Goal: Information Seeking & Learning: Check status

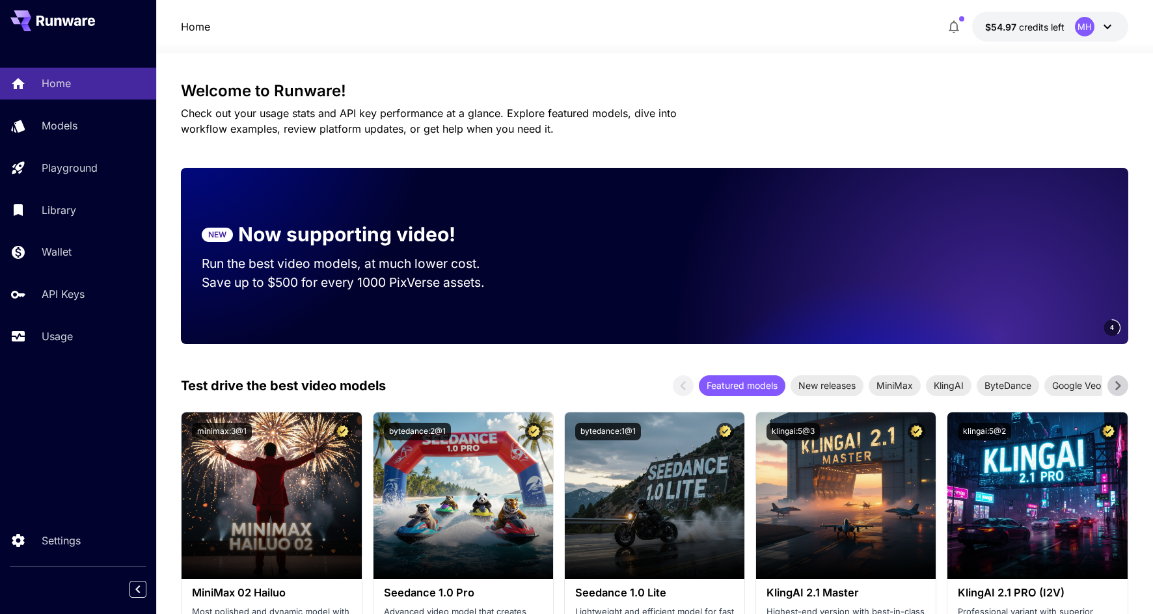
click at [481, 128] on span "Check out your usage stats and API key performance at a glance. Explore feature…" at bounding box center [429, 121] width 496 height 29
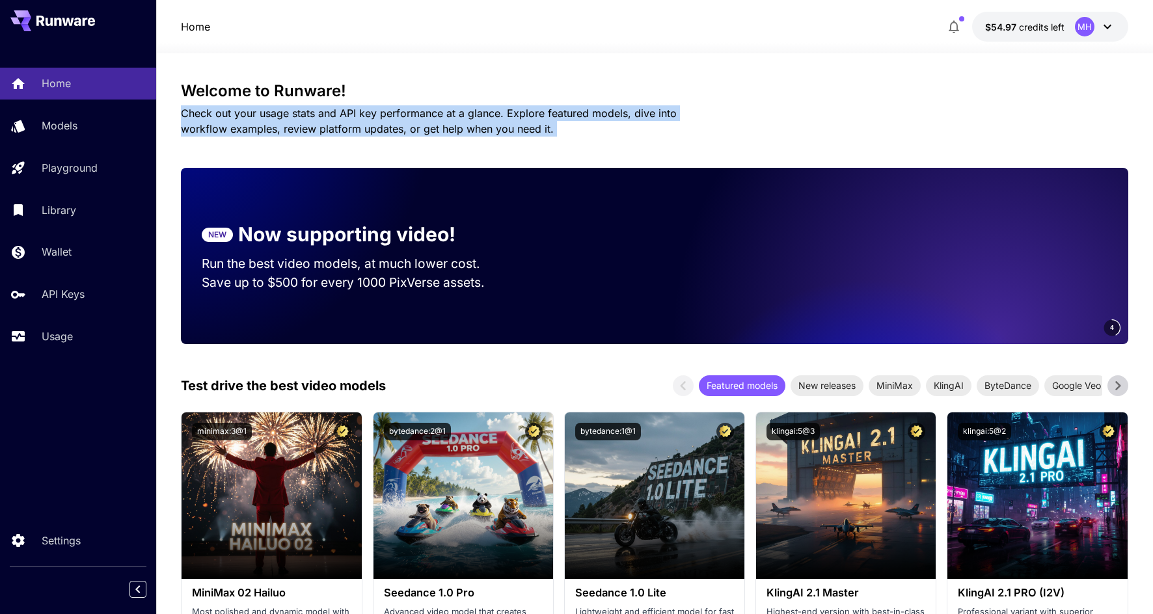
click at [481, 128] on span "Check out your usage stats and API key performance at a glance. Explore feature…" at bounding box center [429, 121] width 496 height 29
click at [469, 115] on span "Check out your usage stats and API key performance at a glance. Explore feature…" at bounding box center [429, 121] width 496 height 29
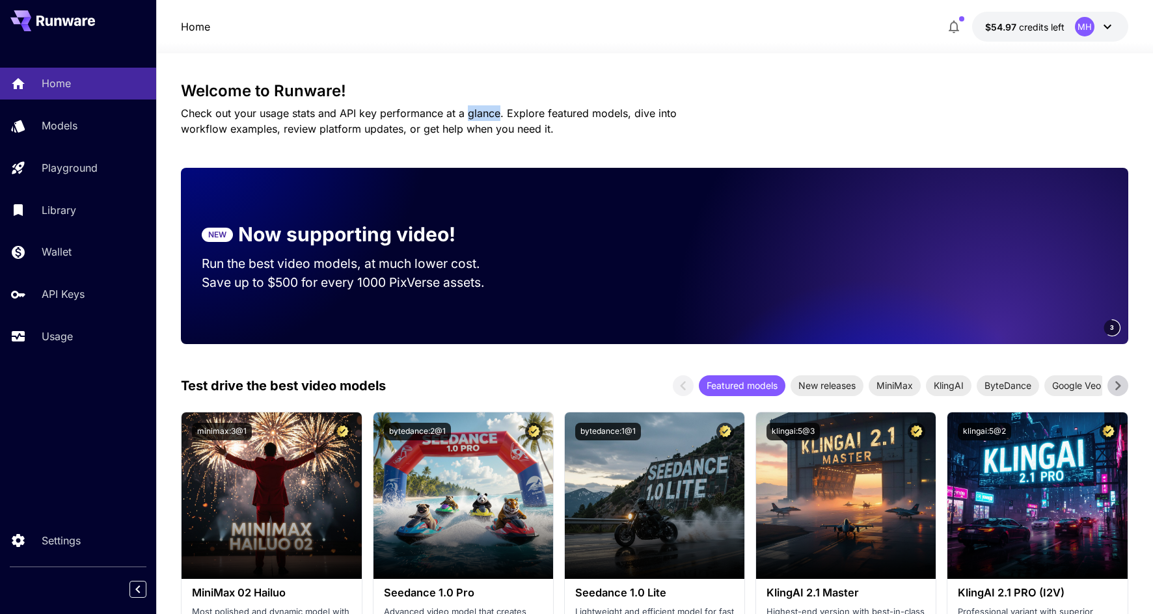
click at [469, 115] on span "Check out your usage stats and API key performance at a glance. Explore feature…" at bounding box center [429, 121] width 496 height 29
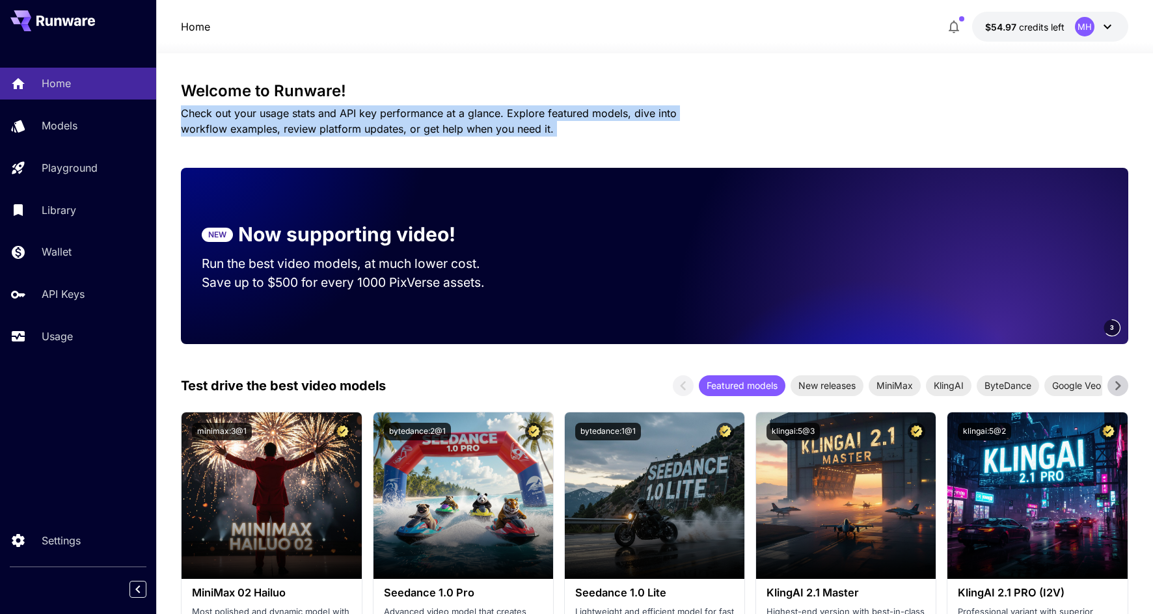
click at [469, 115] on span "Check out your usage stats and API key performance at a glance. Explore feature…" at bounding box center [429, 121] width 496 height 29
click at [449, 120] on p "Check out your usage stats and API key performance at a glance. Explore feature…" at bounding box center [451, 120] width 541 height 31
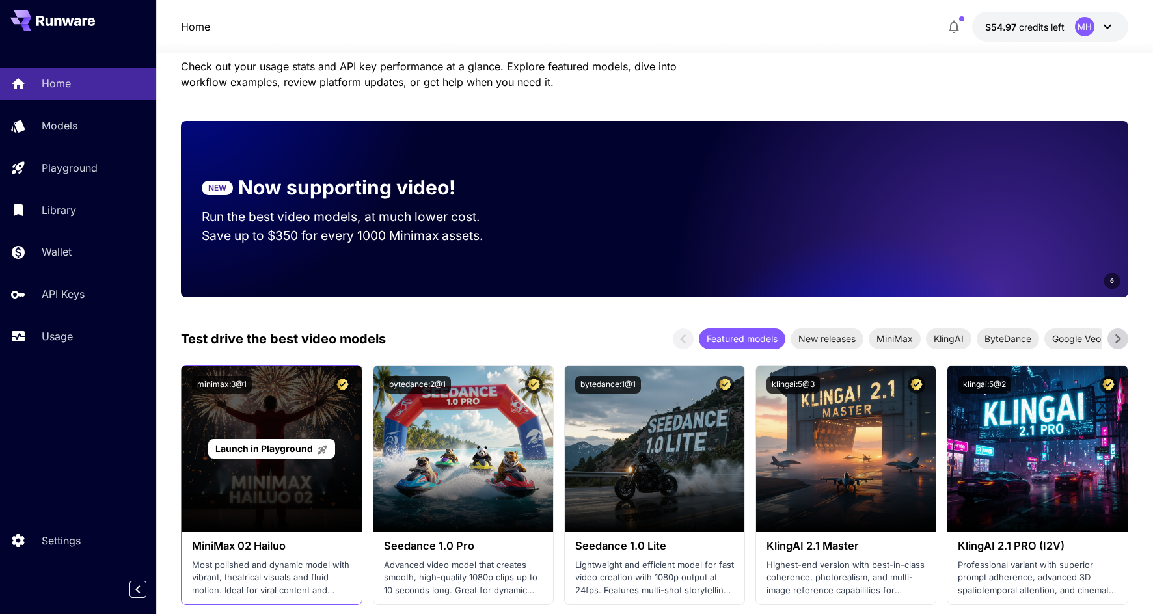
scroll to position [6, 0]
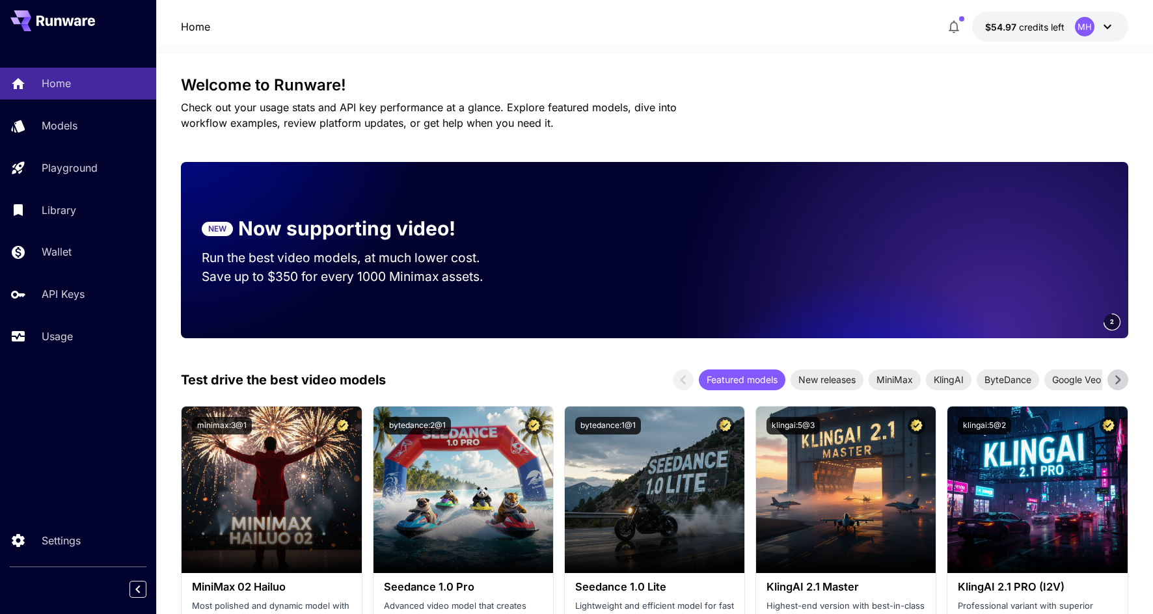
click at [353, 87] on h3 "Welcome to Runware!" at bounding box center [654, 85] width 946 height 18
